Goal: Book appointment/travel/reservation

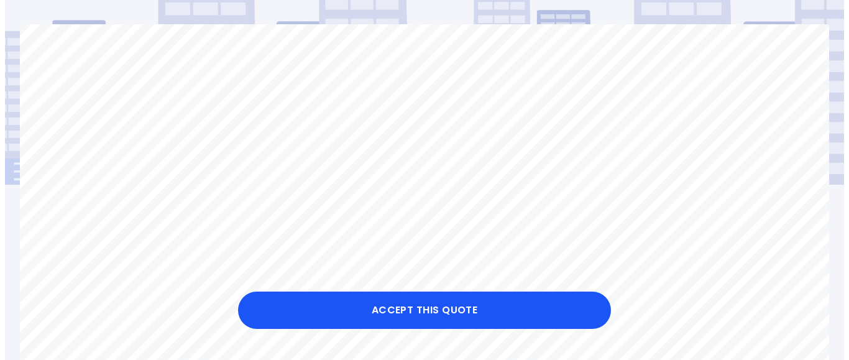
scroll to position [119, 0]
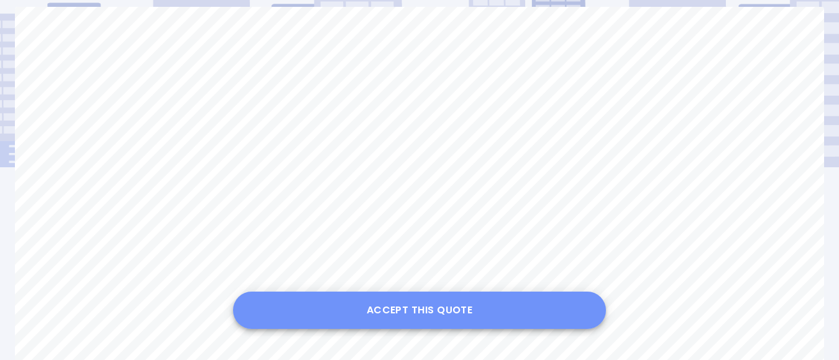
click at [404, 312] on button "Accept this Quote" at bounding box center [419, 310] width 373 height 37
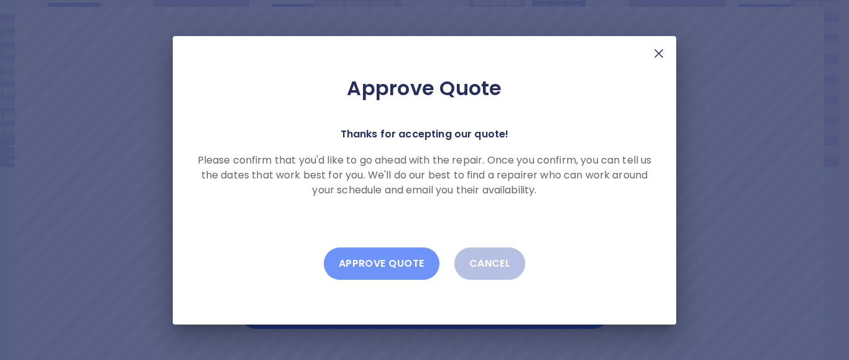
click at [377, 259] on button "Approve Quote" at bounding box center [382, 263] width 116 height 32
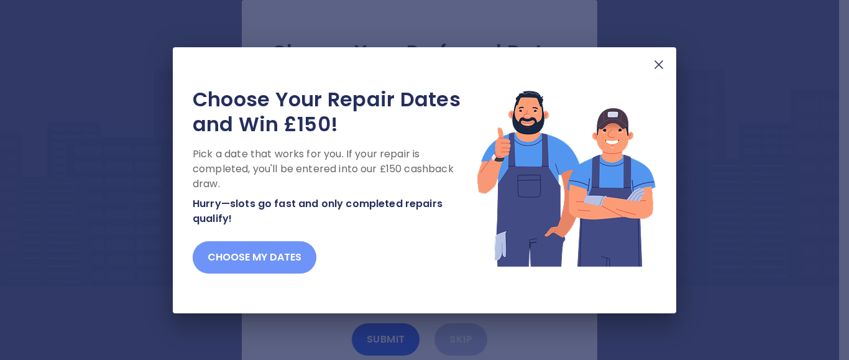
click at [263, 254] on button "Choose my dates" at bounding box center [255, 257] width 124 height 32
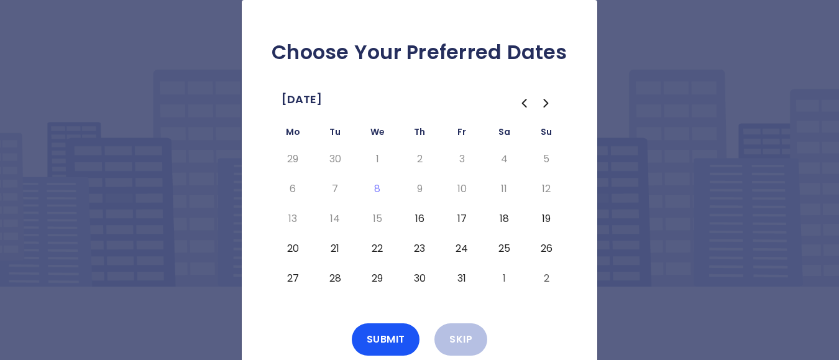
click at [418, 220] on button "16" at bounding box center [419, 219] width 22 height 20
click at [458, 218] on button "17" at bounding box center [462, 219] width 22 height 20
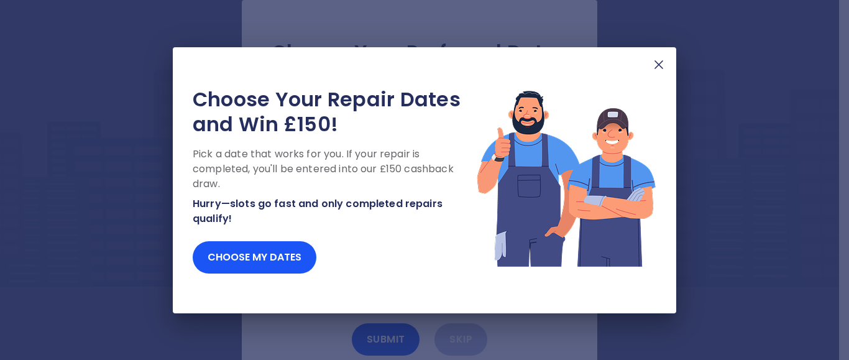
click at [658, 64] on img at bounding box center [659, 64] width 15 height 15
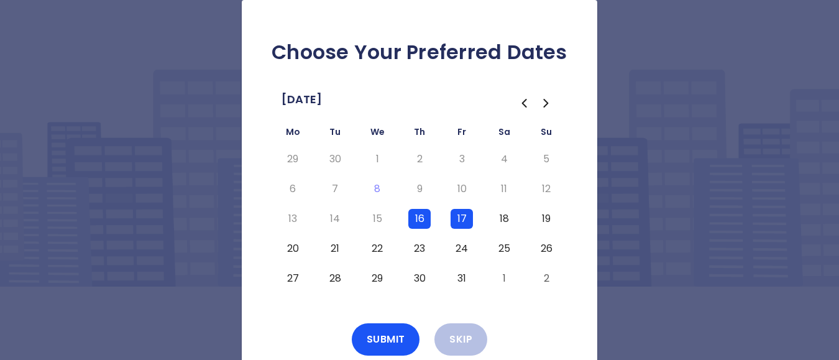
click at [375, 280] on button "29" at bounding box center [377, 279] width 22 height 20
click at [503, 219] on button "18" at bounding box center [504, 219] width 22 height 20
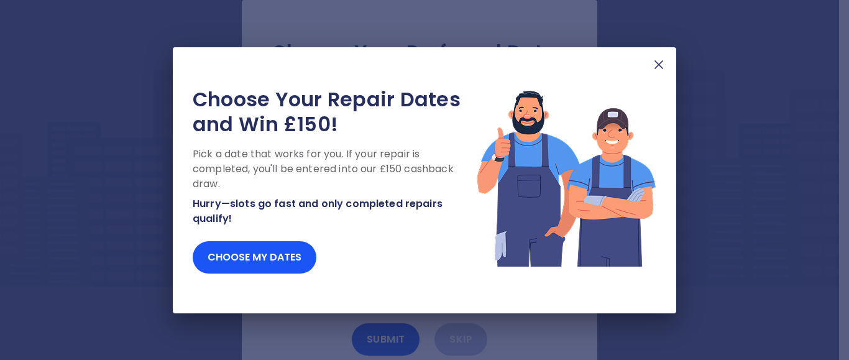
click at [655, 68] on img at bounding box center [659, 64] width 15 height 15
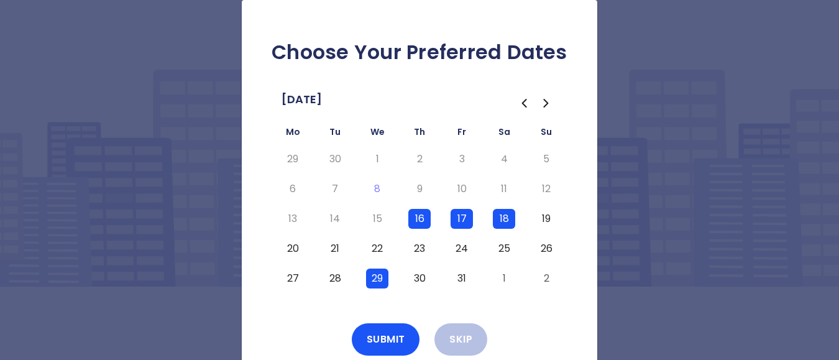
click at [458, 247] on button "24" at bounding box center [462, 249] width 22 height 20
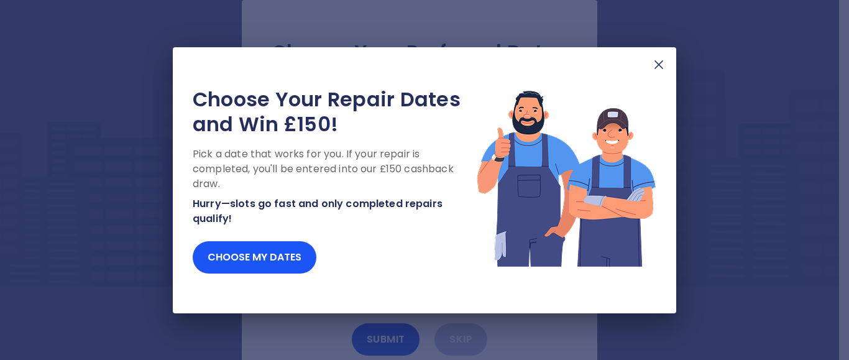
click at [658, 65] on img at bounding box center [659, 64] width 15 height 15
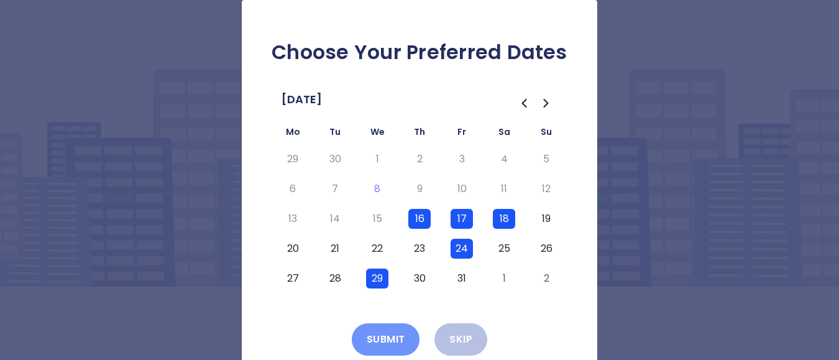
click at [387, 341] on button "Submit" at bounding box center [386, 339] width 68 height 32
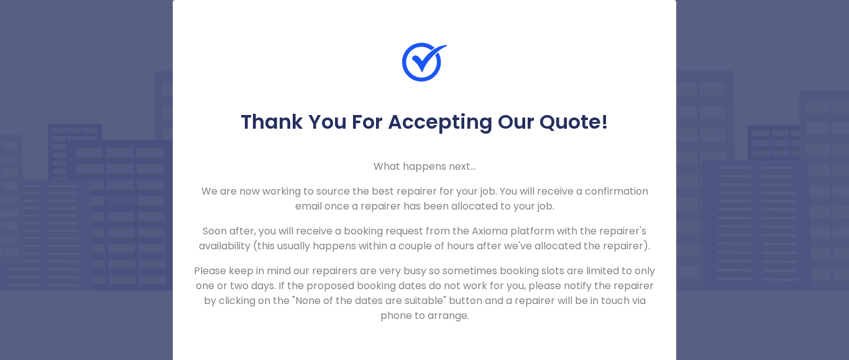
scroll to position [3, 0]
